Goal: Find specific fact: Find specific fact

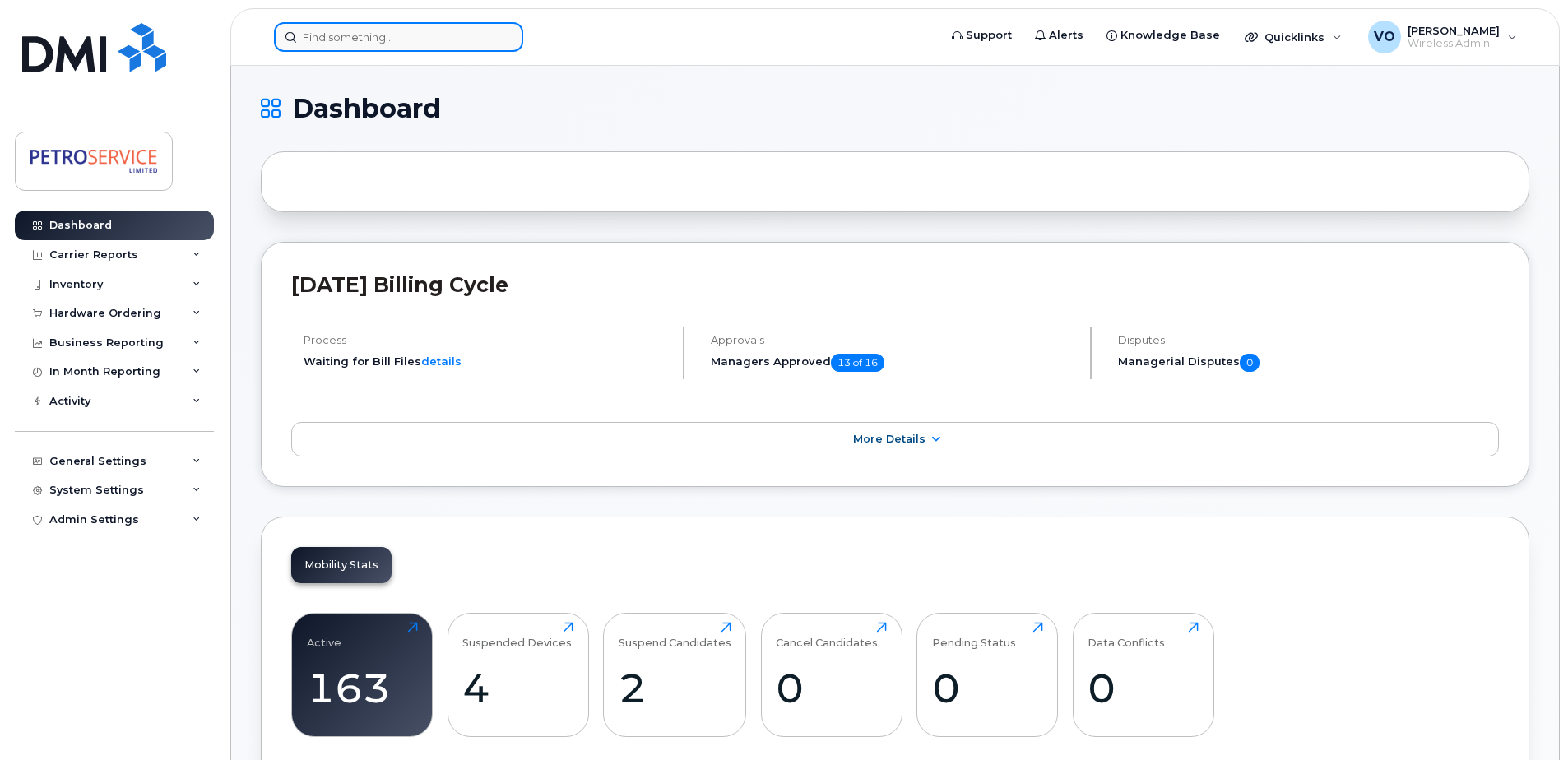
click at [303, 36] on input at bounding box center [399, 36] width 249 height 30
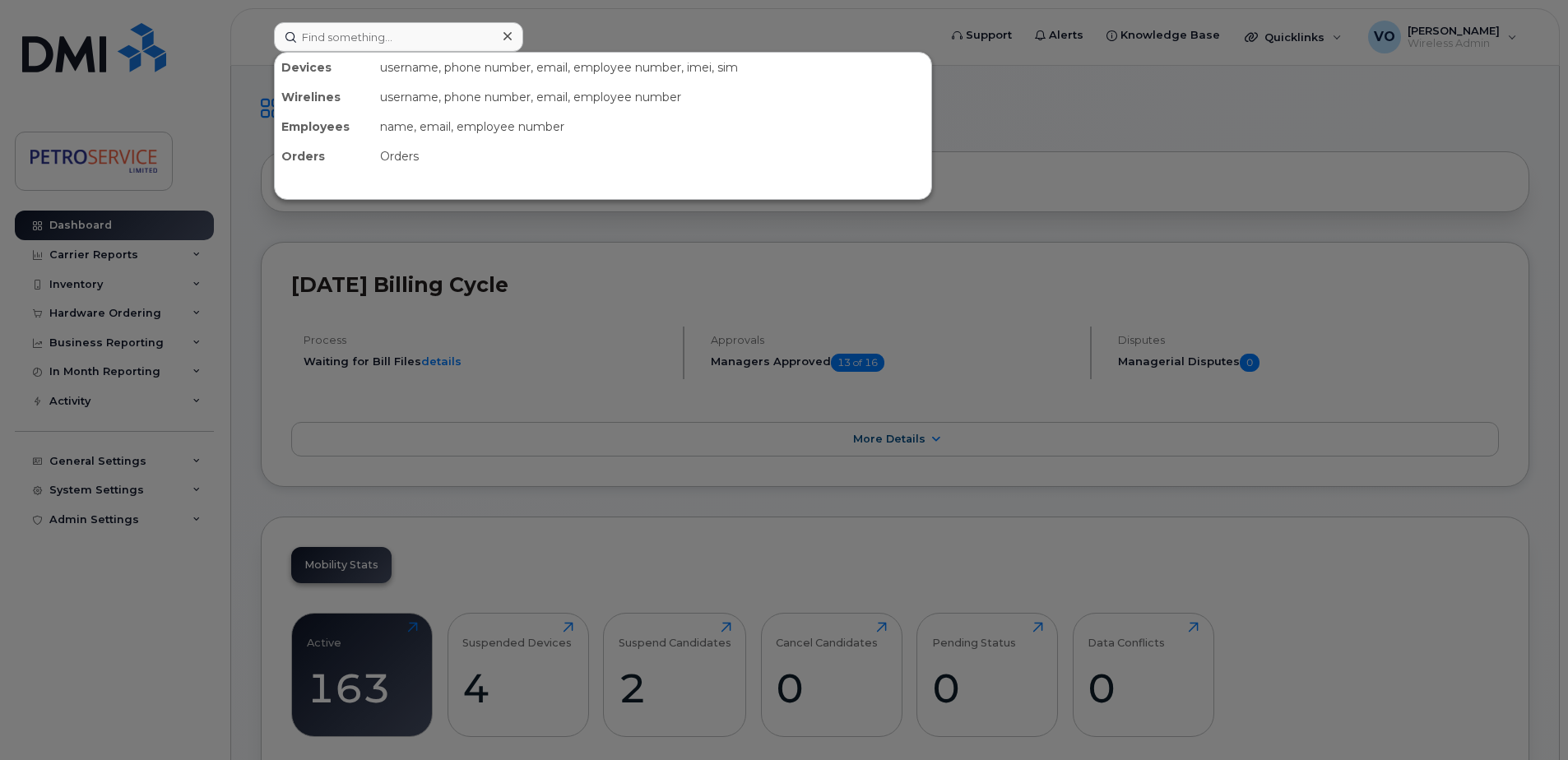
click at [1396, 597] on div at bounding box center [784, 380] width 1568 height 760
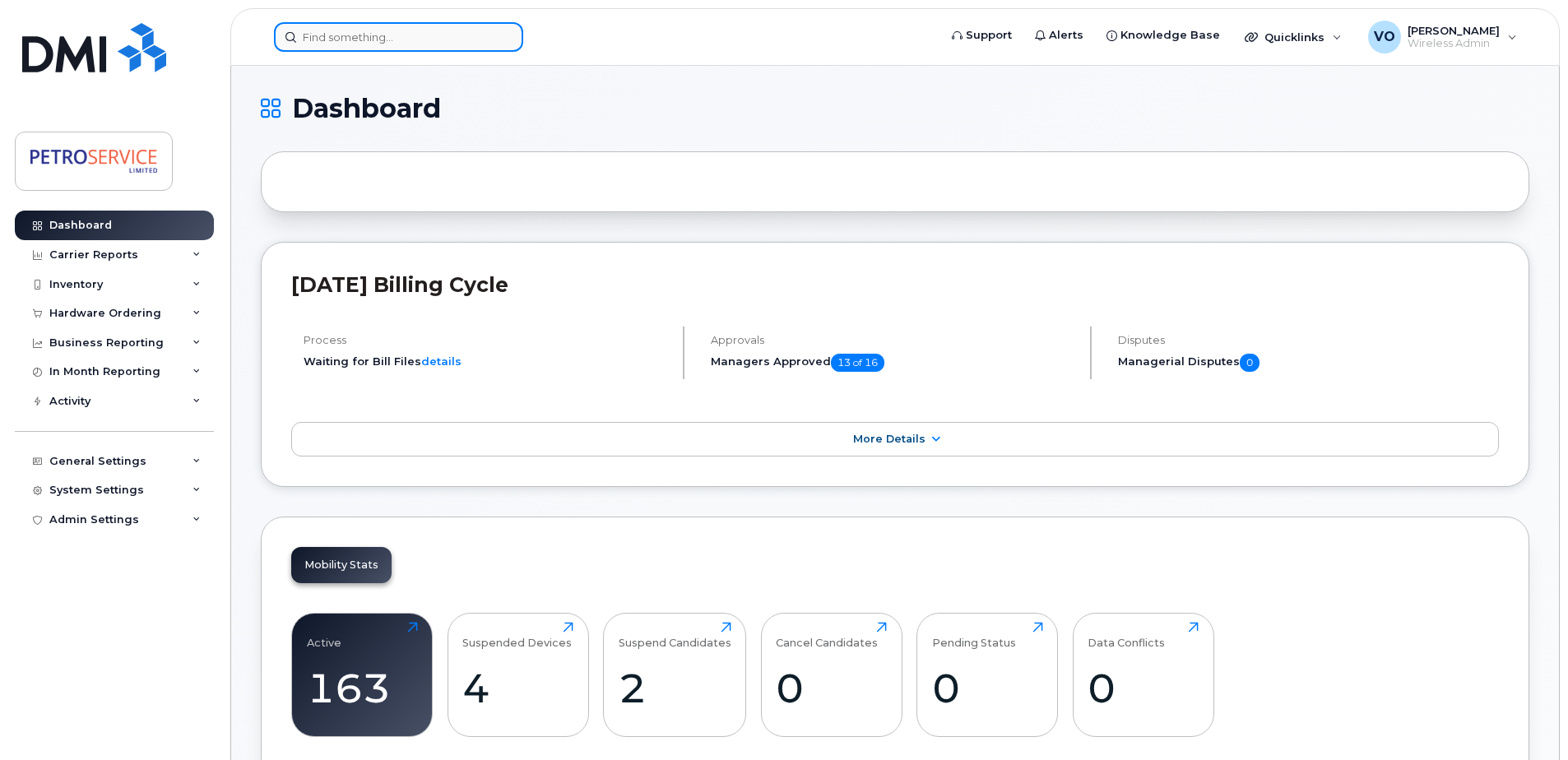
click at [427, 43] on input at bounding box center [399, 36] width 249 height 30
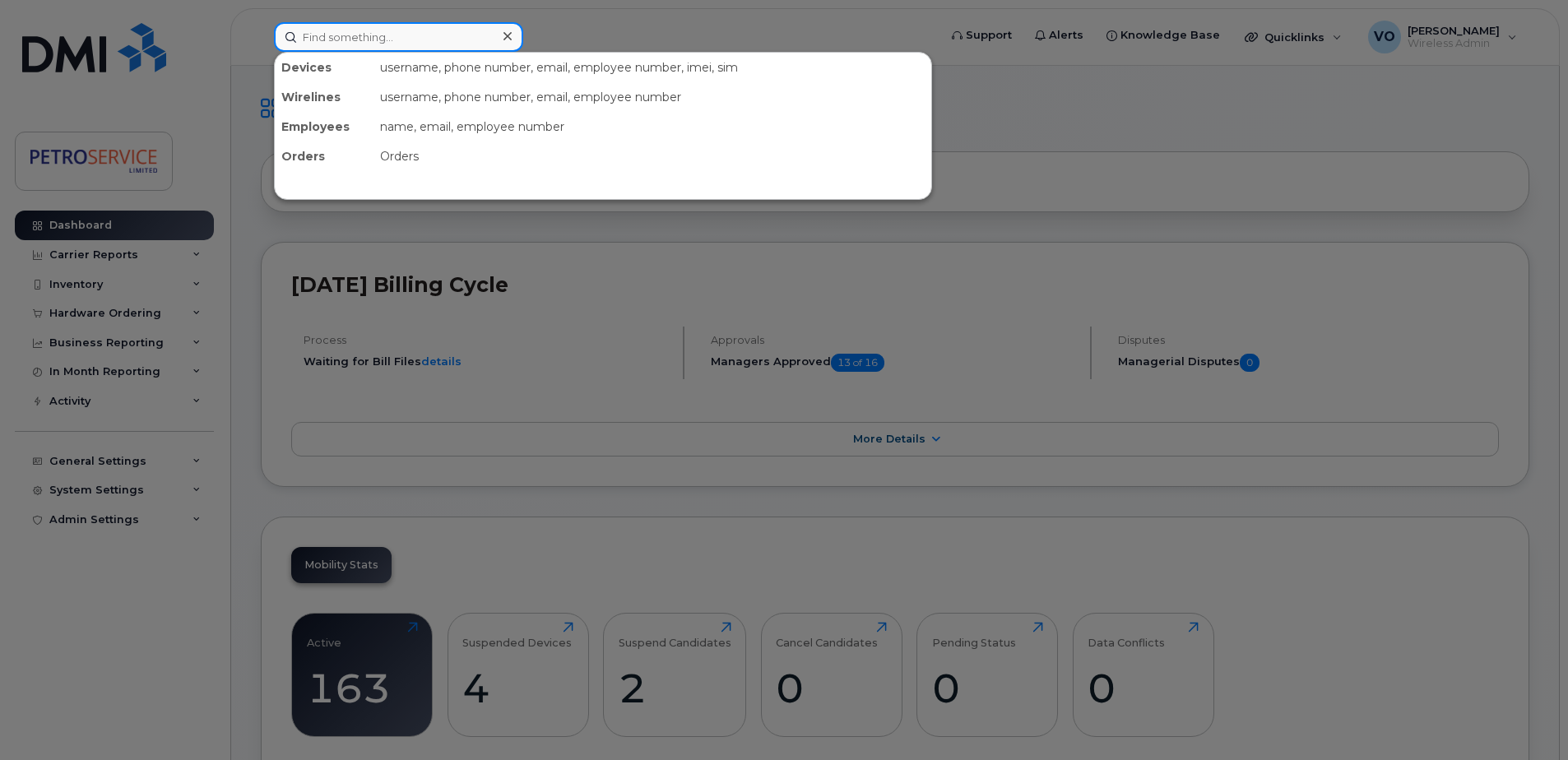
paste input "506-651-0569"
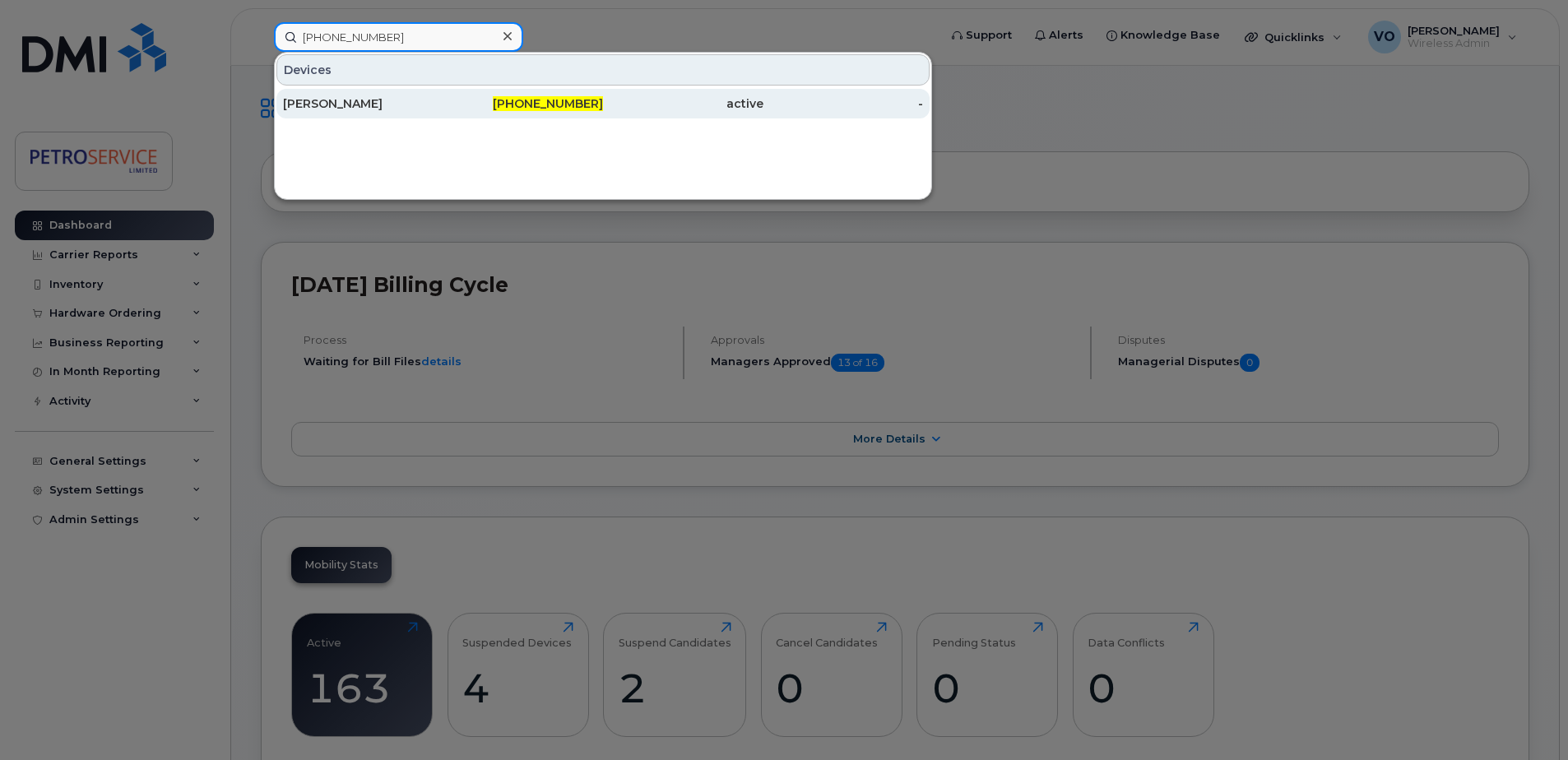
type input "506-651-0569"
click at [522, 110] on span "506-651-0569" at bounding box center [548, 103] width 110 height 14
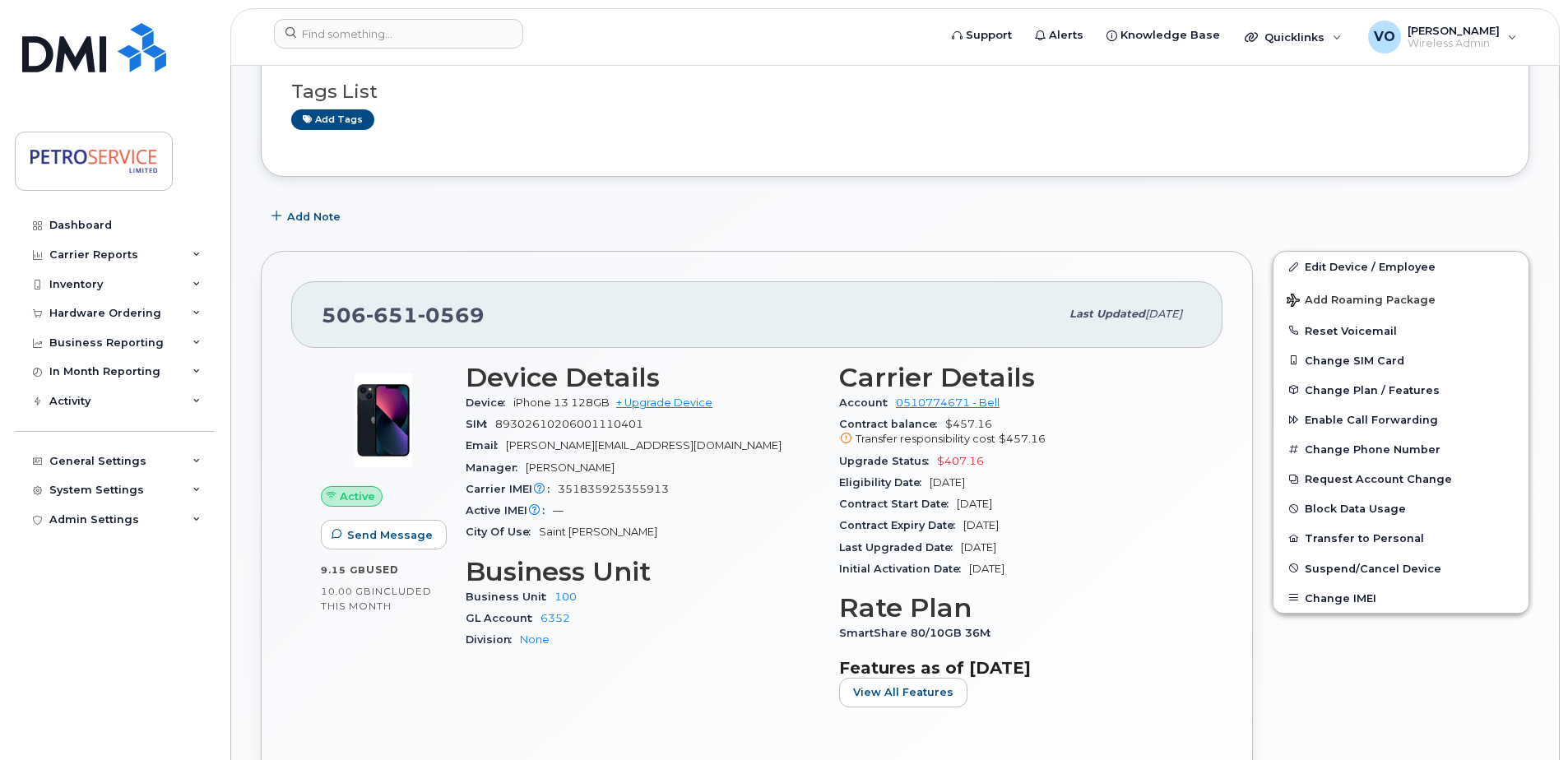
scroll to position [164, 0]
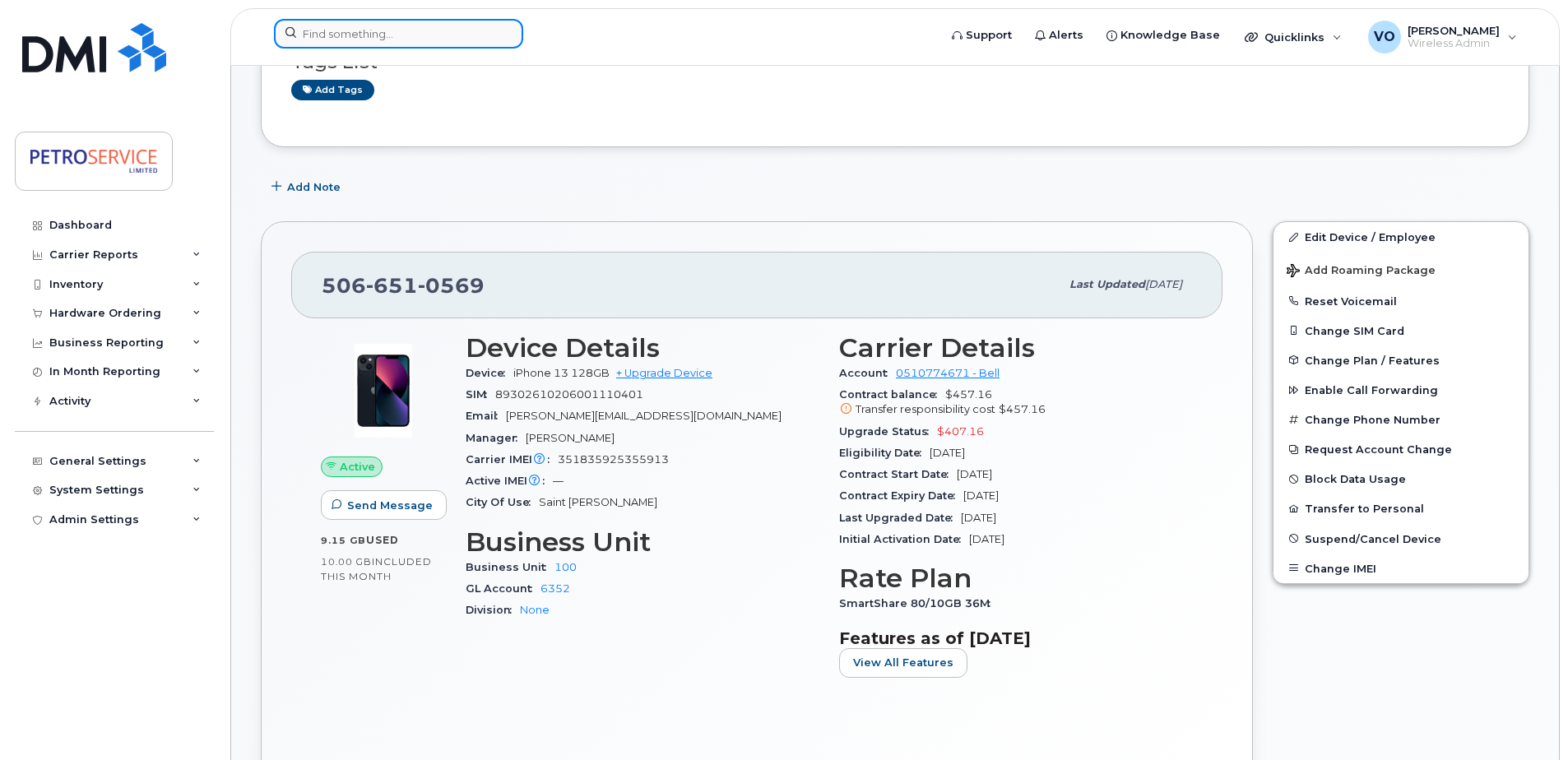
click at [365, 36] on input at bounding box center [399, 33] width 249 height 30
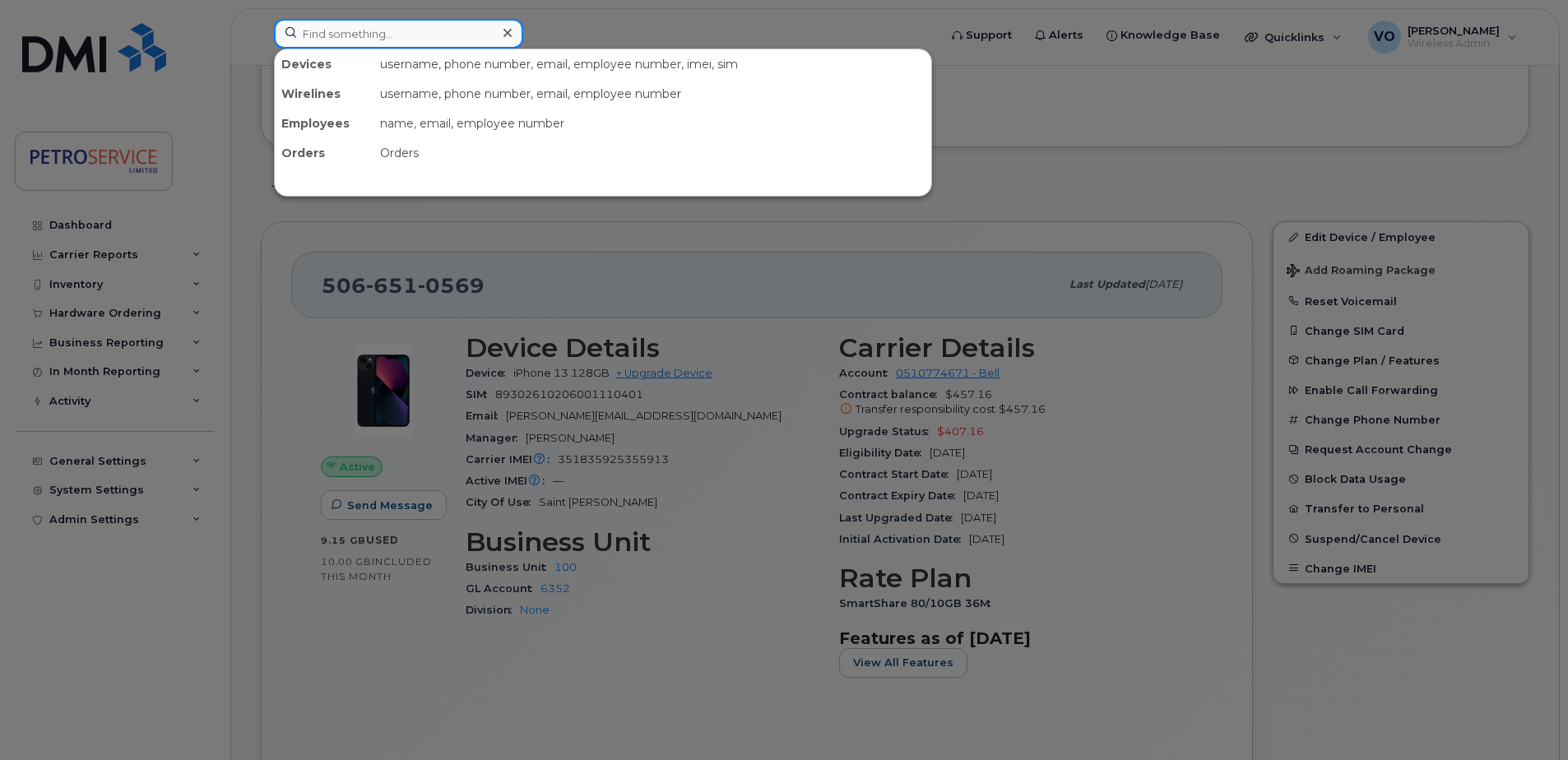
paste input "902-717-3265"
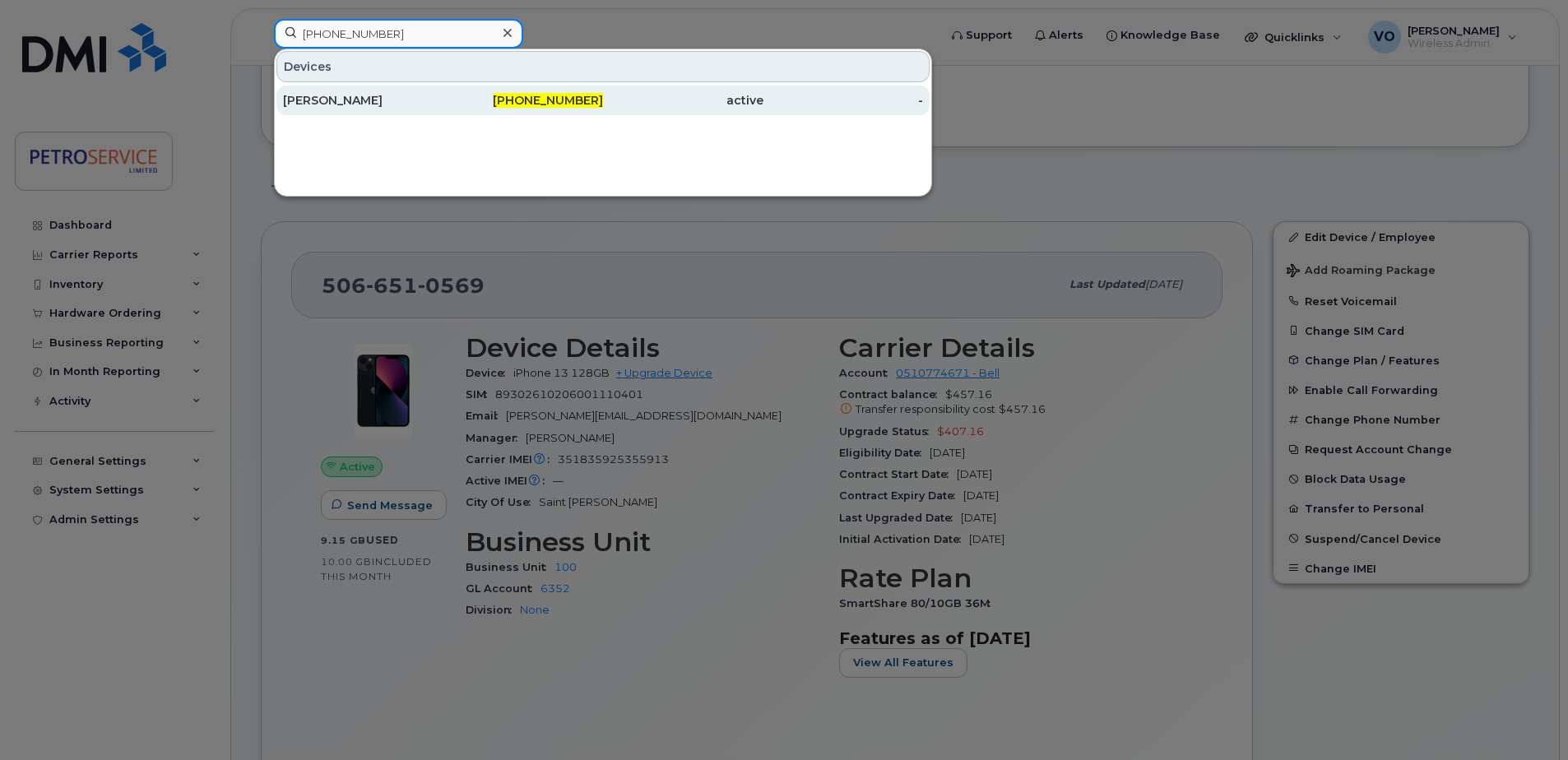
type input "902-717-3265"
click at [414, 101] on div "[PERSON_NAME]" at bounding box center [362, 100] width 160 height 16
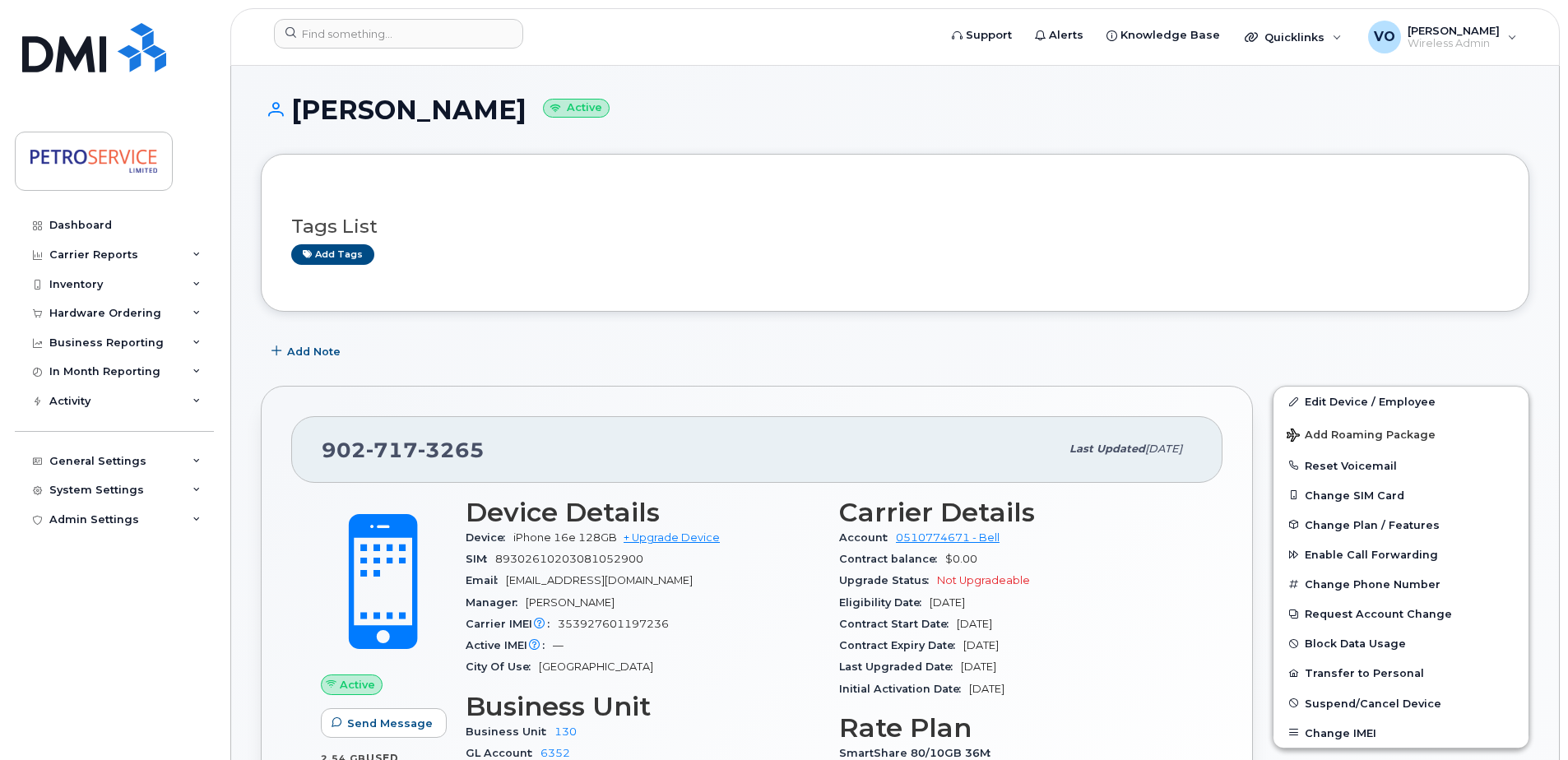
click at [677, 631] on div "Carrier IMEI Carrier IMEI is reported during the last billing cycle or change o…" at bounding box center [643, 624] width 354 height 21
drag, startPoint x: 655, startPoint y: 560, endPoint x: 497, endPoint y: 562, distance: 158.0
click at [497, 562] on div "SIM 89302610203081052900" at bounding box center [643, 559] width 354 height 21
copy span "89302610203081052900"
click at [669, 623] on div "Carrier IMEI Carrier IMEI is reported during the last billing cycle or change o…" at bounding box center [643, 624] width 354 height 21
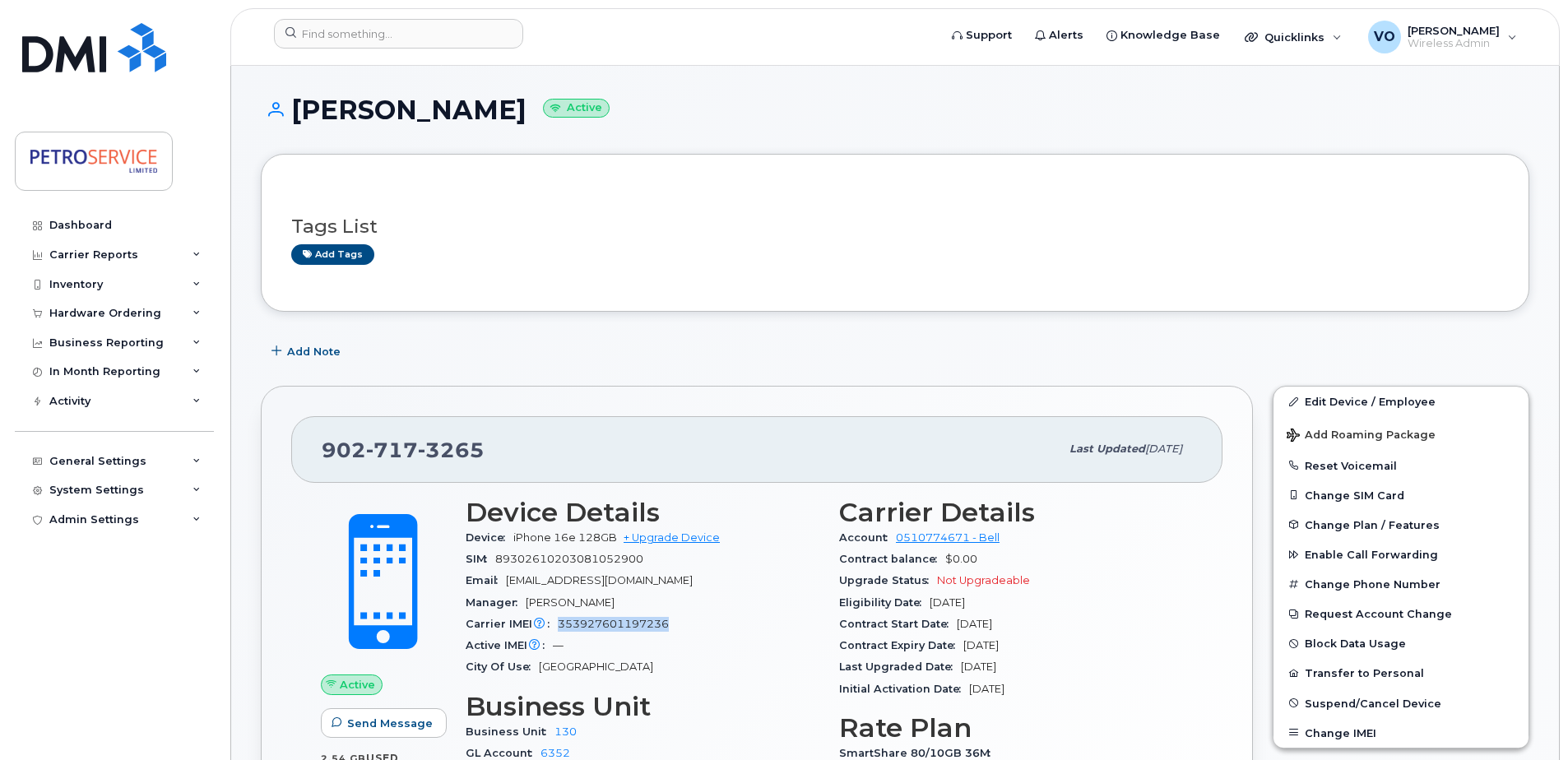
drag, startPoint x: 674, startPoint y: 626, endPoint x: 557, endPoint y: 624, distance: 117.0
click at [557, 624] on div "Carrier IMEI Carrier IMEI is reported during the last billing cycle or change o…" at bounding box center [643, 624] width 354 height 21
copy span "353927601197236"
click at [1362, 124] on h1 "Howard Creamer Active" at bounding box center [895, 110] width 1269 height 29
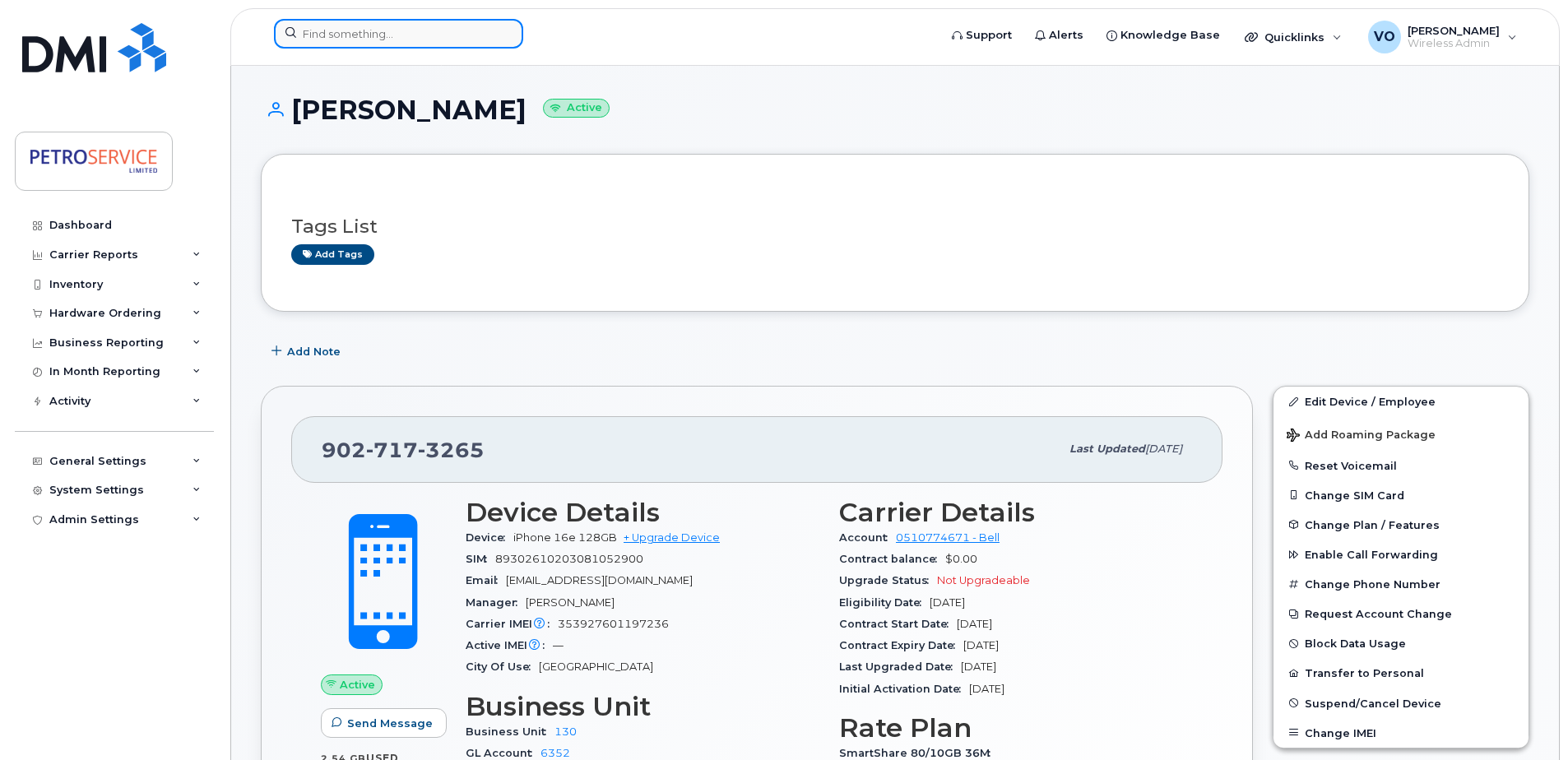
click at [322, 38] on input at bounding box center [399, 33] width 249 height 30
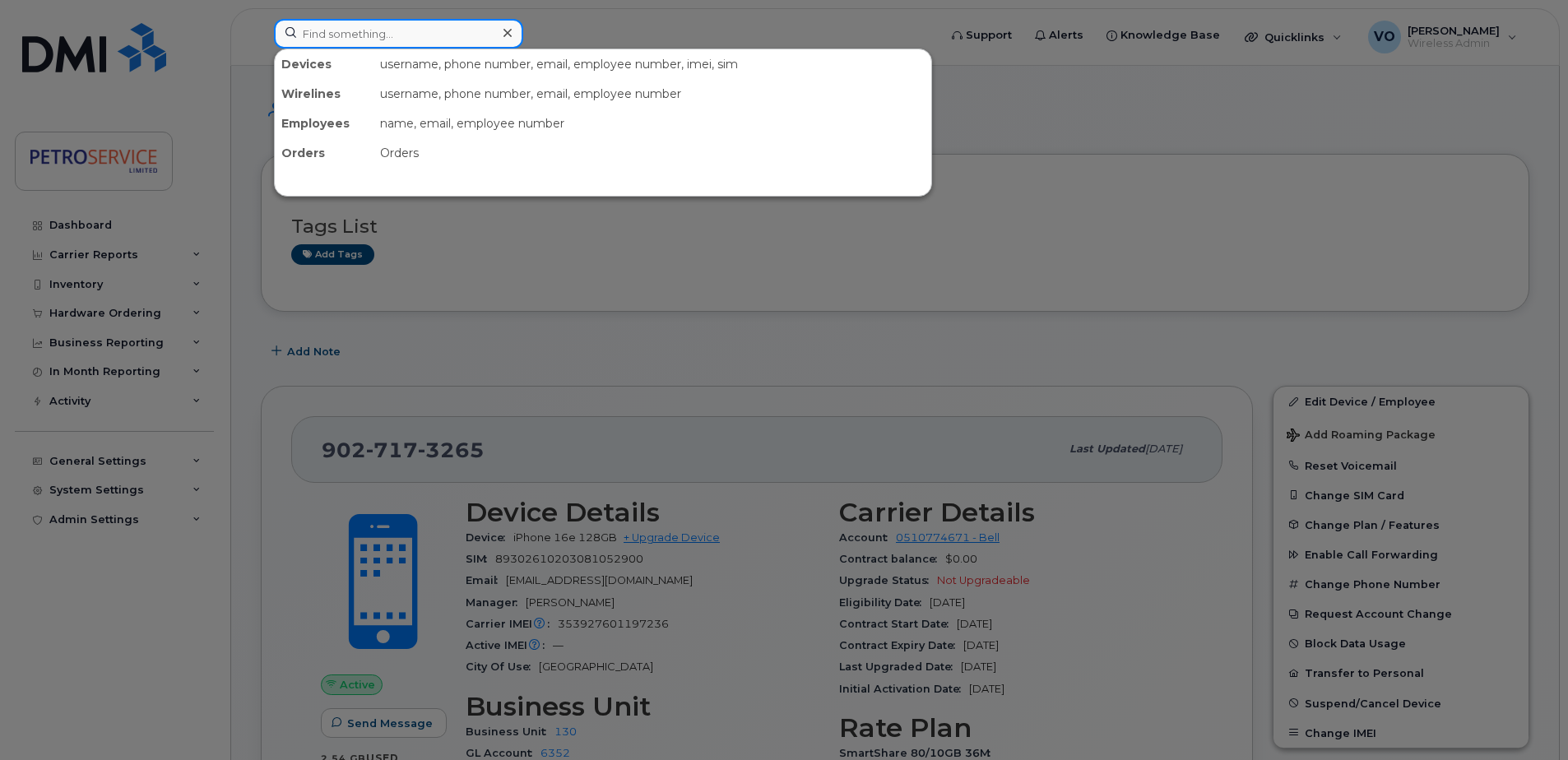
paste input "506-343-4499"
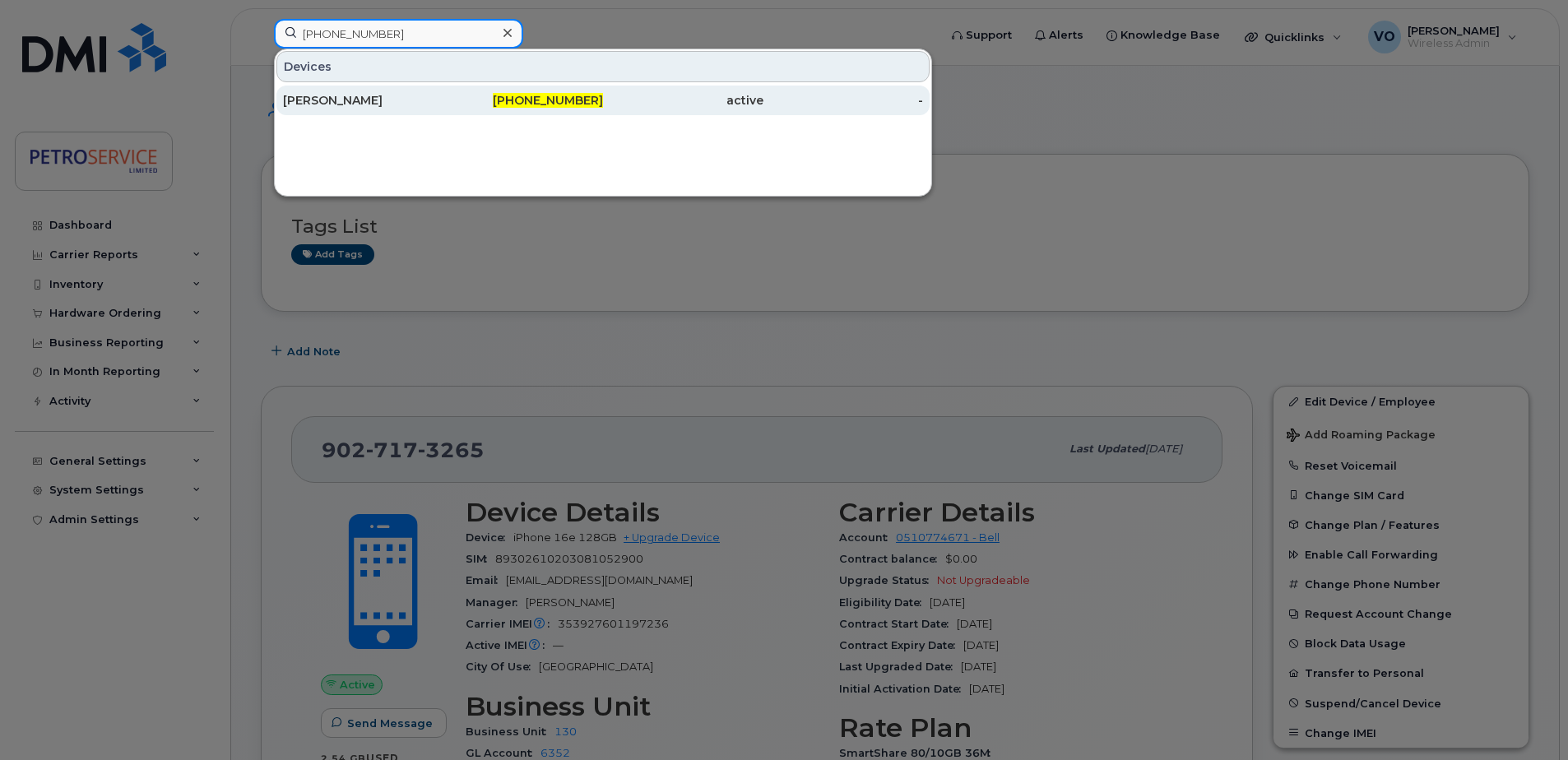
type input "506-343-4499"
click at [520, 103] on span "506-343-4499" at bounding box center [548, 100] width 110 height 14
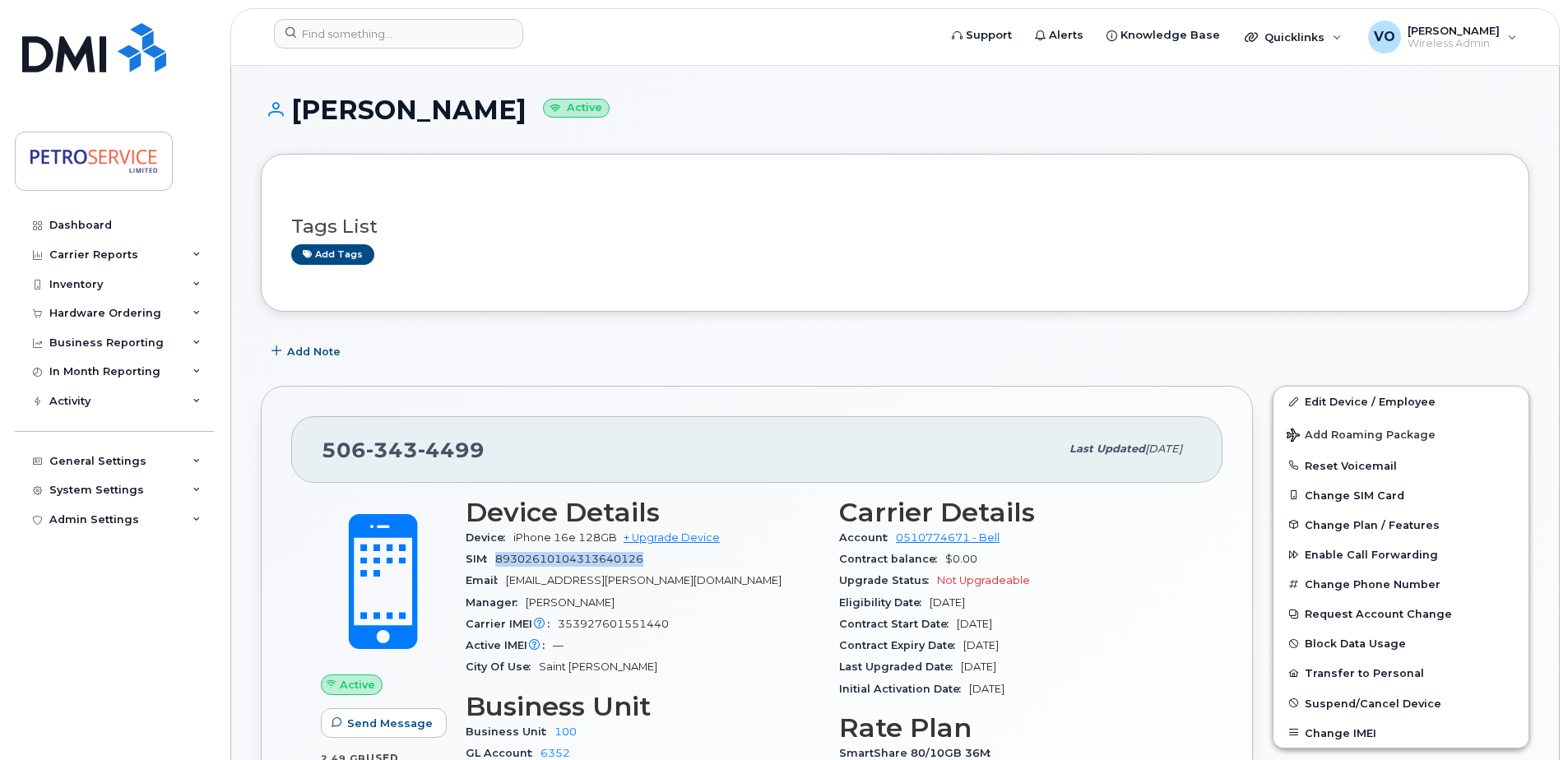
drag, startPoint x: 652, startPoint y: 561, endPoint x: 500, endPoint y: 563, distance: 152.0
click at [500, 563] on div "SIM [TECHNICAL_ID]" at bounding box center [643, 559] width 354 height 21
copy span "89302610104313640126"
drag, startPoint x: 673, startPoint y: 627, endPoint x: 561, endPoint y: 631, distance: 112.1
click at [561, 631] on div "Carrier IMEI Carrier IMEI is reported during the last billing cycle or change o…" at bounding box center [643, 624] width 354 height 21
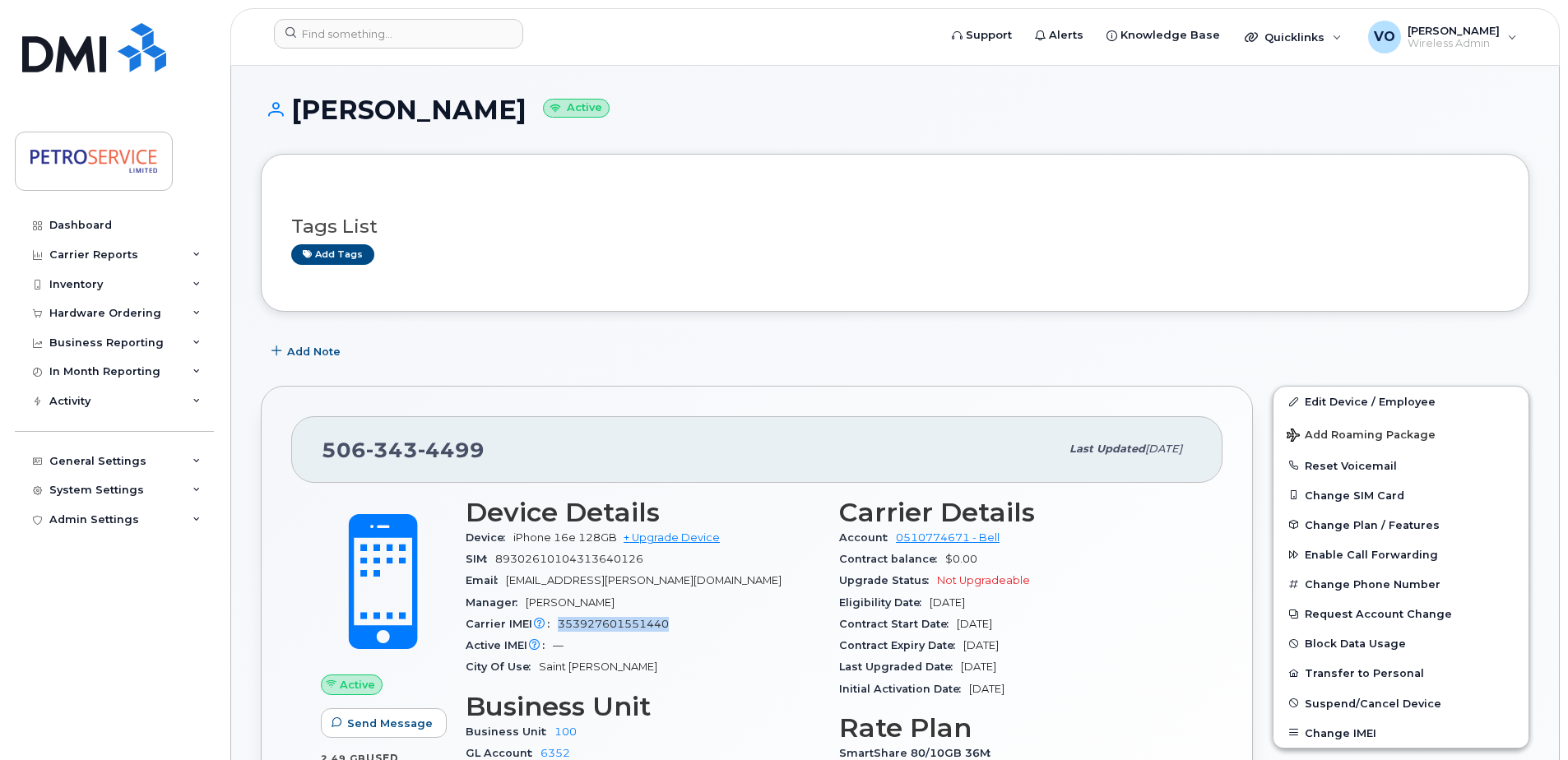
copy span "353927601551440"
